Goal: Information Seeking & Learning: Learn about a topic

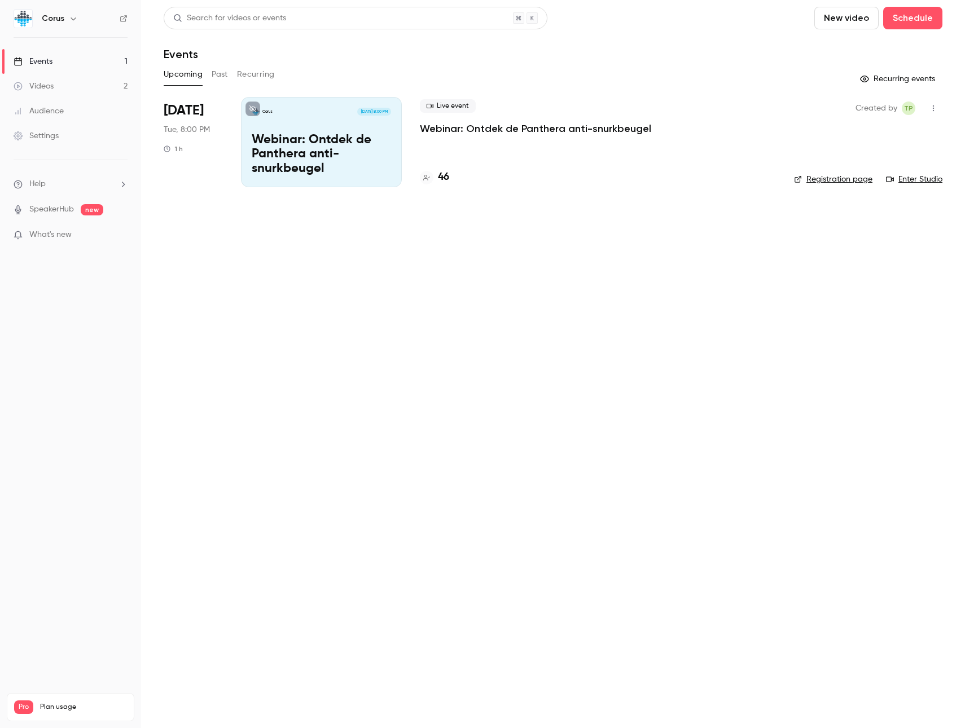
click at [221, 73] on button "Past" at bounding box center [220, 74] width 16 height 18
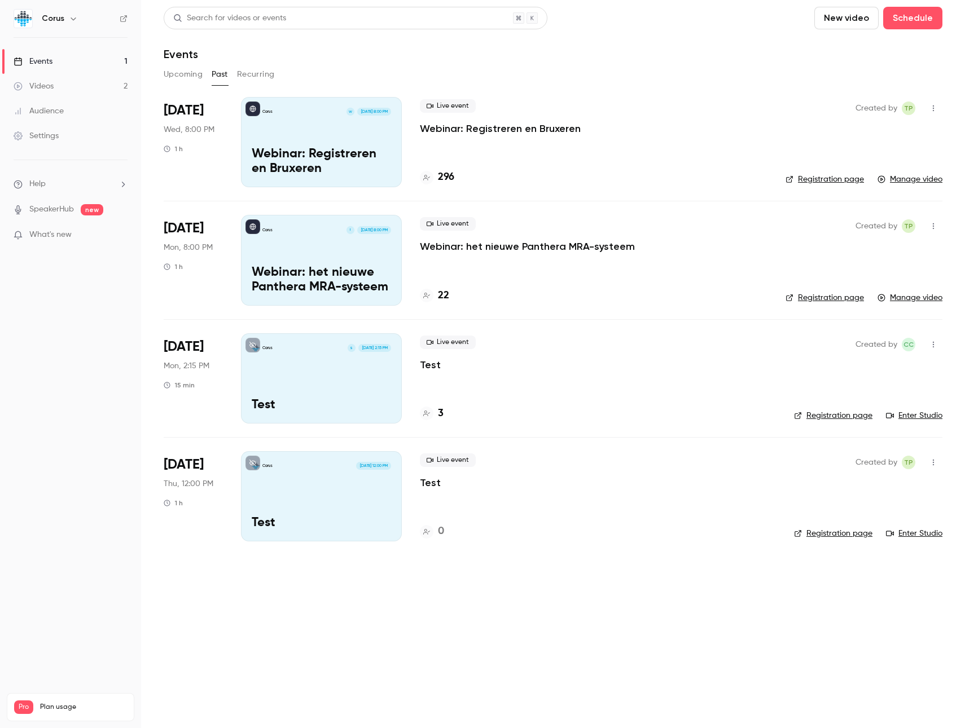
click at [333, 146] on div "Corus W [DATE] 8:00 PM Webinar: Registreren en [GEOGRAPHIC_DATA]" at bounding box center [321, 142] width 161 height 90
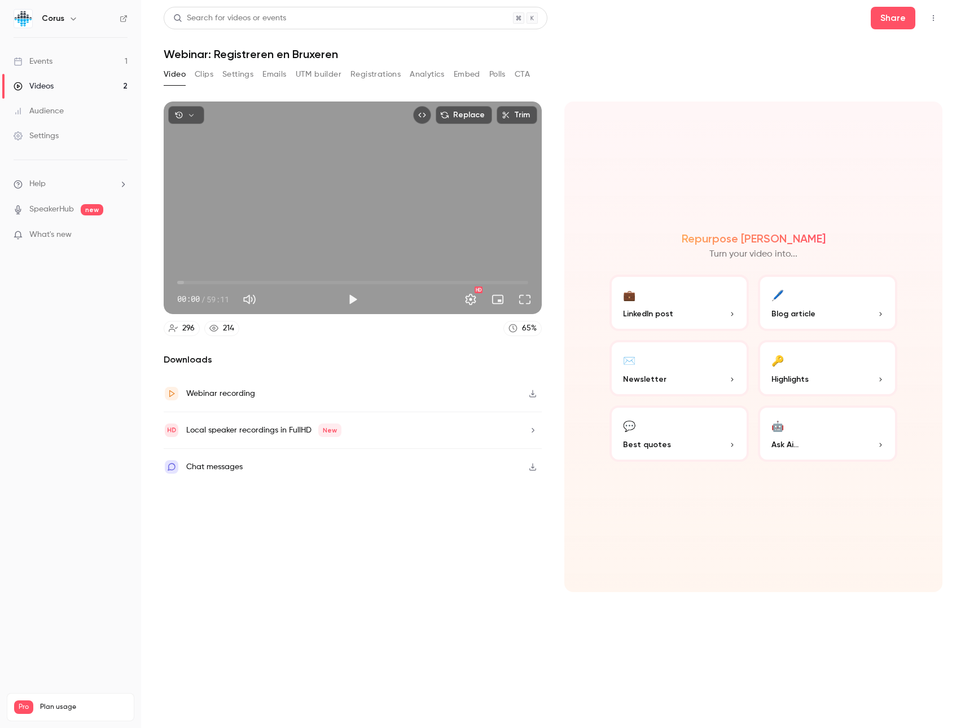
click at [416, 75] on button "Analytics" at bounding box center [427, 74] width 35 height 18
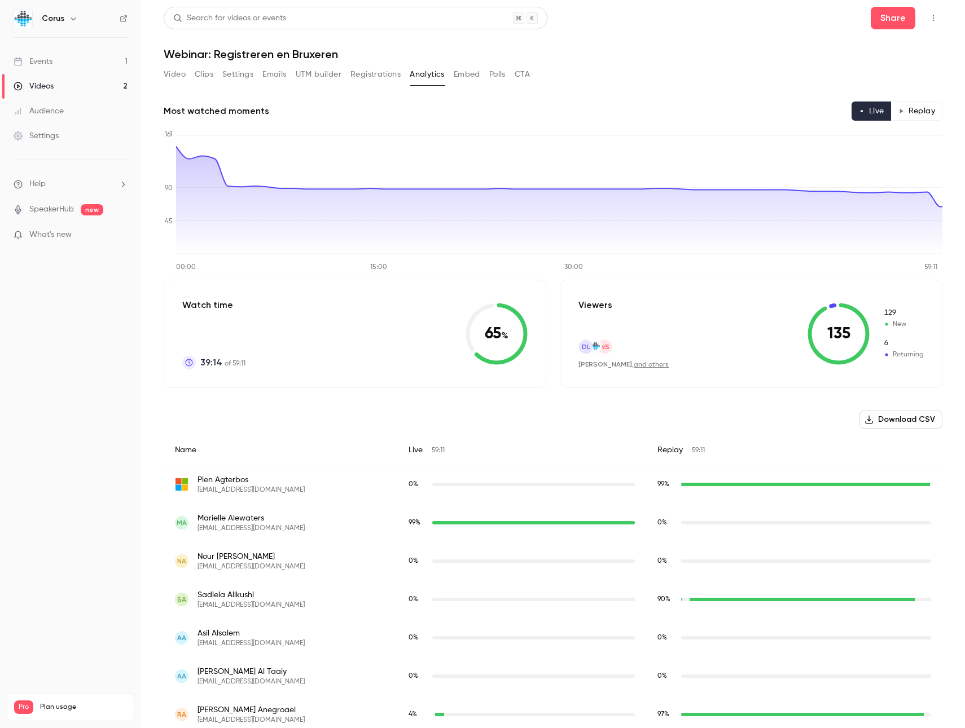
click at [377, 81] on button "Registrations" at bounding box center [375, 74] width 50 height 18
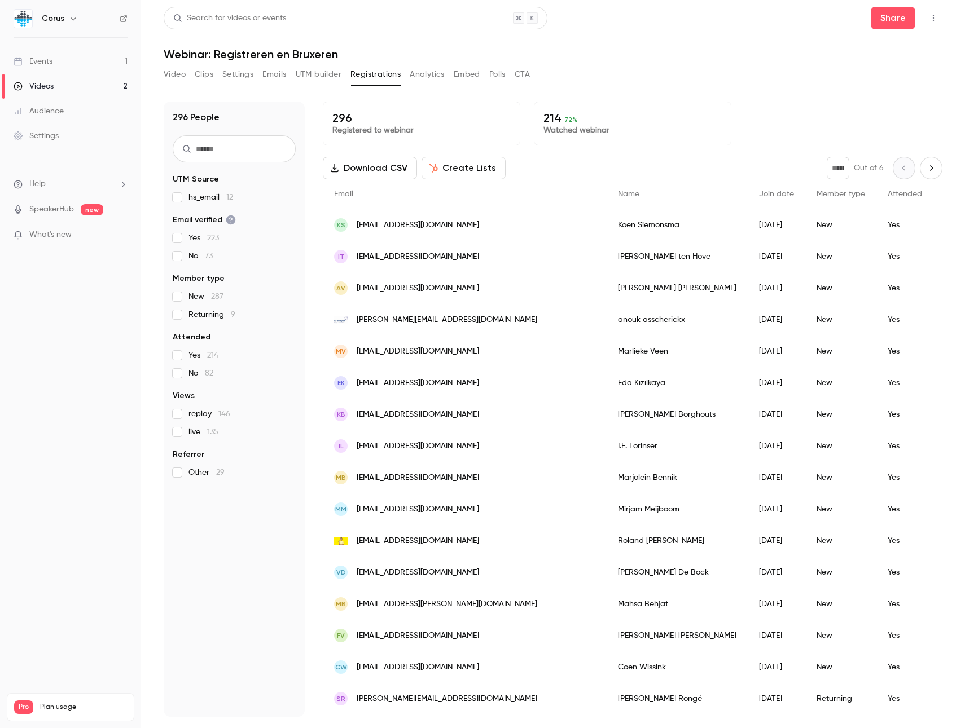
click at [417, 82] on button "Analytics" at bounding box center [427, 74] width 35 height 18
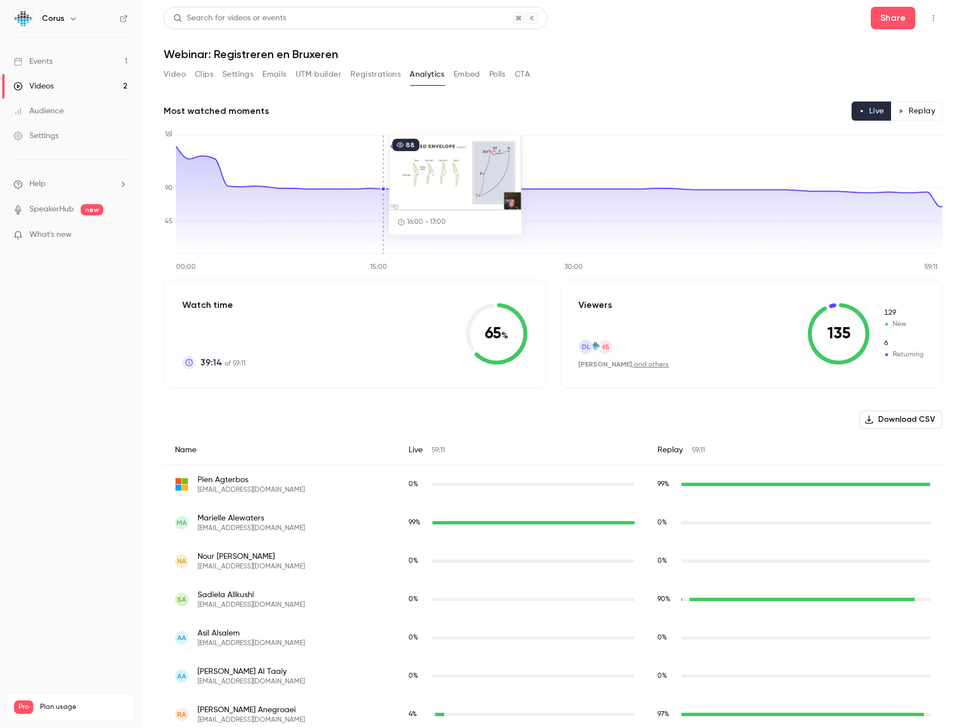
click at [309, 437] on div "Name" at bounding box center [281, 450] width 234 height 30
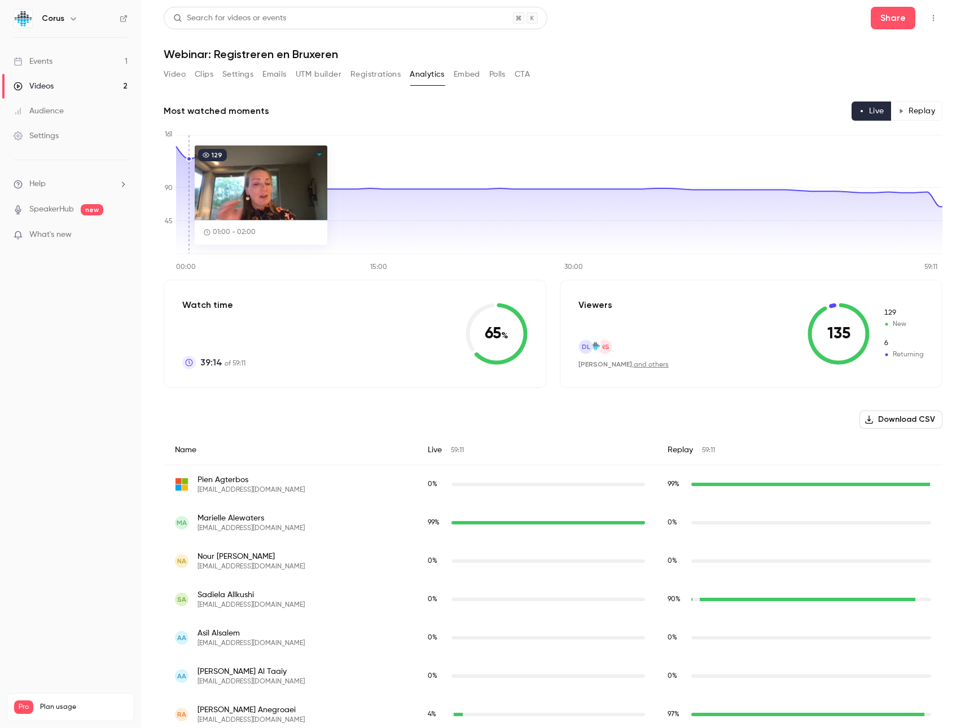
click at [364, 77] on button "Registrations" at bounding box center [375, 74] width 50 height 18
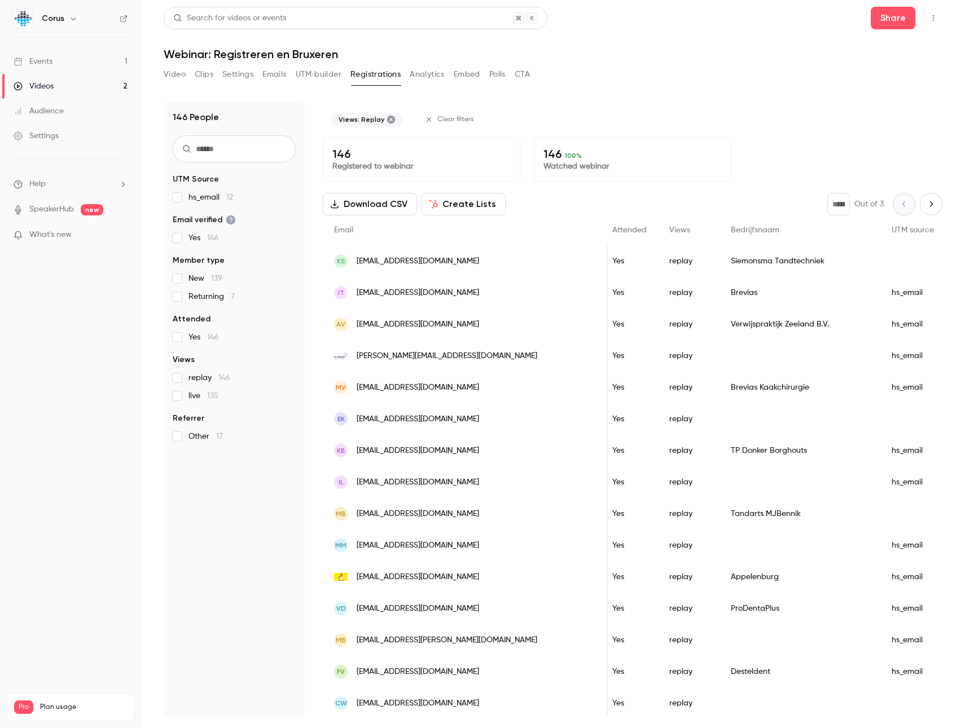
click at [189, 389] on div "replay 146 live 135" at bounding box center [234, 386] width 123 height 29
drag, startPoint x: 193, startPoint y: 379, endPoint x: 234, endPoint y: 379, distance: 41.2
click at [234, 379] on label "replay 146" at bounding box center [234, 377] width 123 height 11
drag, startPoint x: 188, startPoint y: 399, endPoint x: 228, endPoint y: 399, distance: 40.1
click at [228, 399] on label "live 135" at bounding box center [234, 395] width 123 height 11
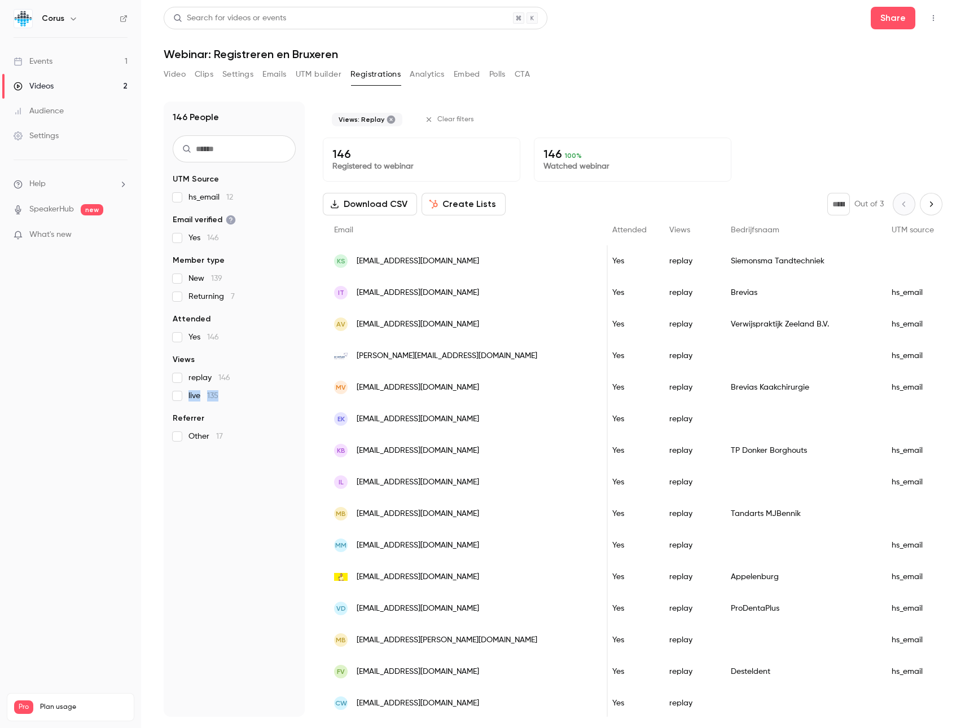
click at [412, 80] on button "Analytics" at bounding box center [427, 74] width 35 height 18
